Goal: Navigation & Orientation: Find specific page/section

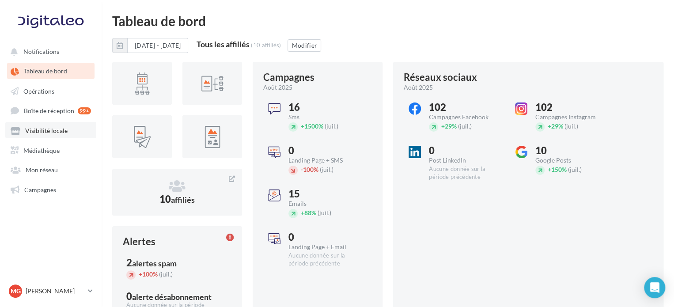
click at [48, 129] on span "Visibilité locale" at bounding box center [46, 131] width 42 height 8
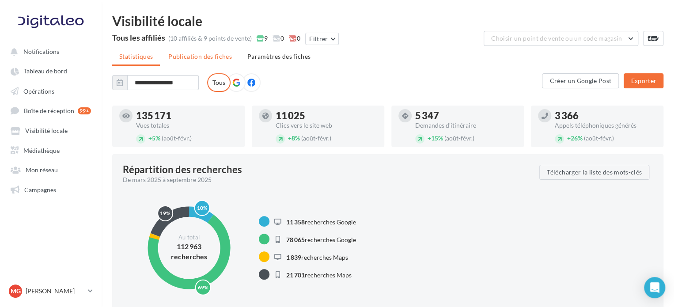
click at [193, 59] on span "Publication des fiches" at bounding box center [200, 57] width 64 height 8
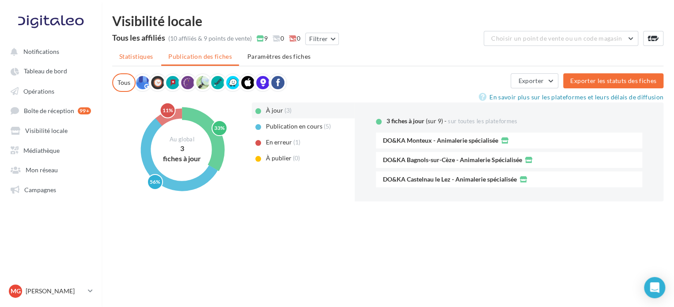
click at [144, 58] on span "Statistiques" at bounding box center [136, 57] width 34 height 8
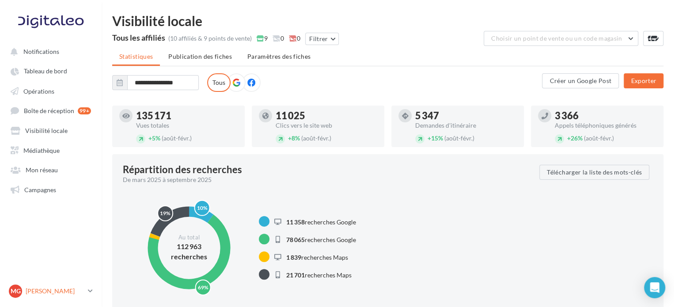
click at [38, 294] on p "[PERSON_NAME]" at bounding box center [55, 291] width 59 height 9
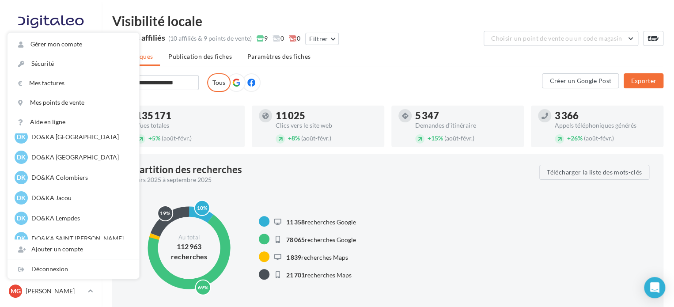
scroll to position [100, 0]
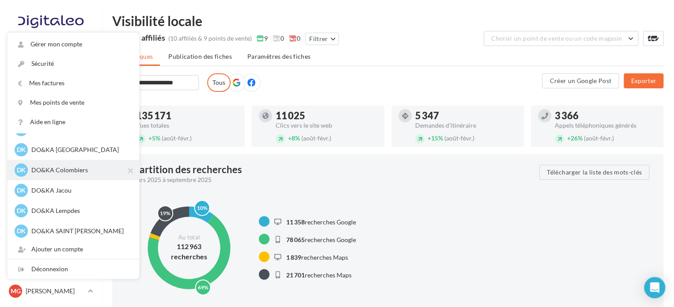
click at [68, 171] on p "DO&KA Colombiers" at bounding box center [79, 170] width 97 height 9
